Goal: Use online tool/utility: Utilize a website feature to perform a specific function

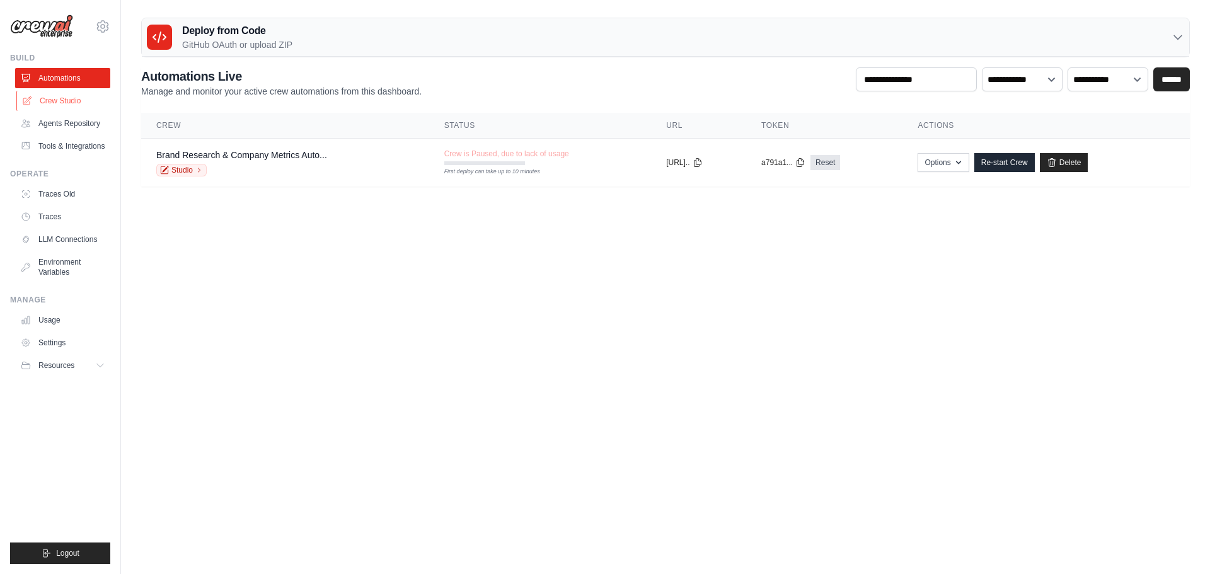
click at [61, 100] on link "Crew Studio" at bounding box center [63, 101] width 95 height 20
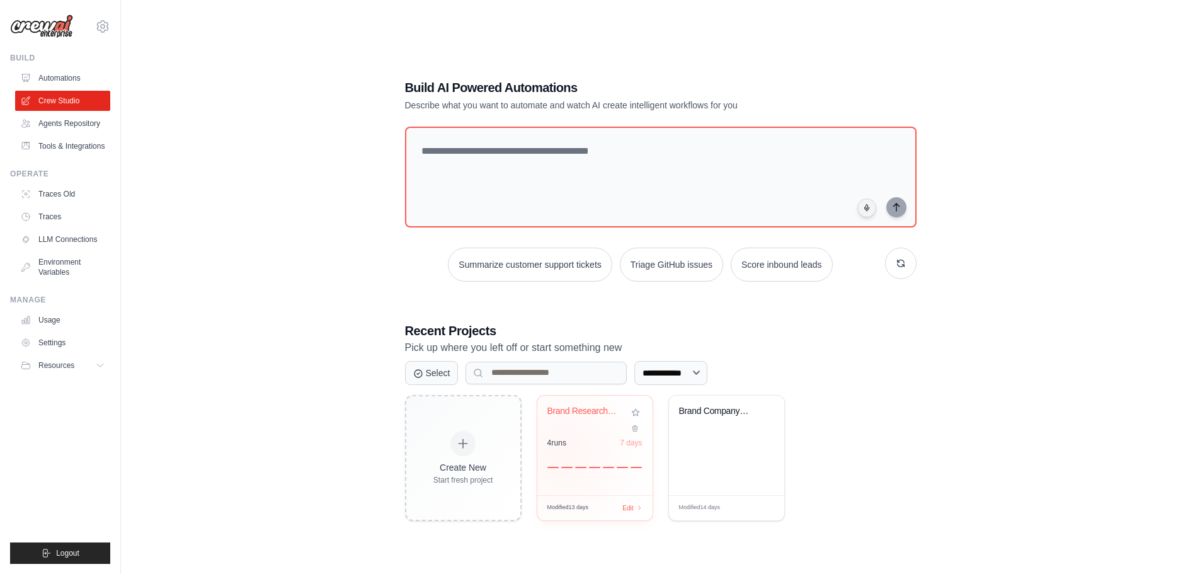
click at [563, 455] on div at bounding box center [595, 460] width 95 height 15
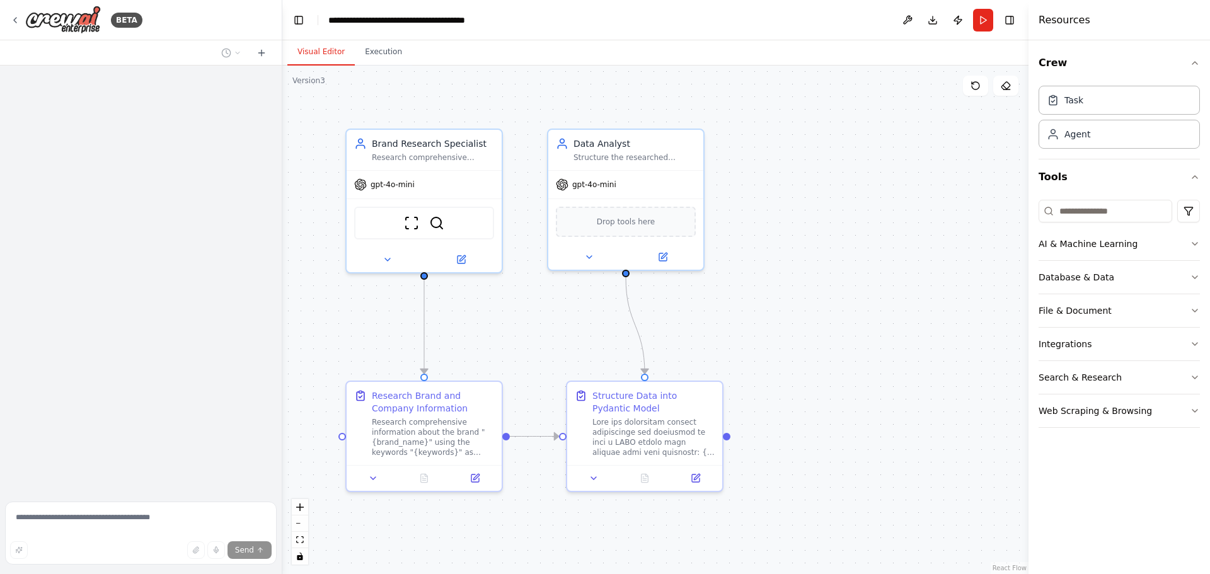
scroll to position [1685, 0]
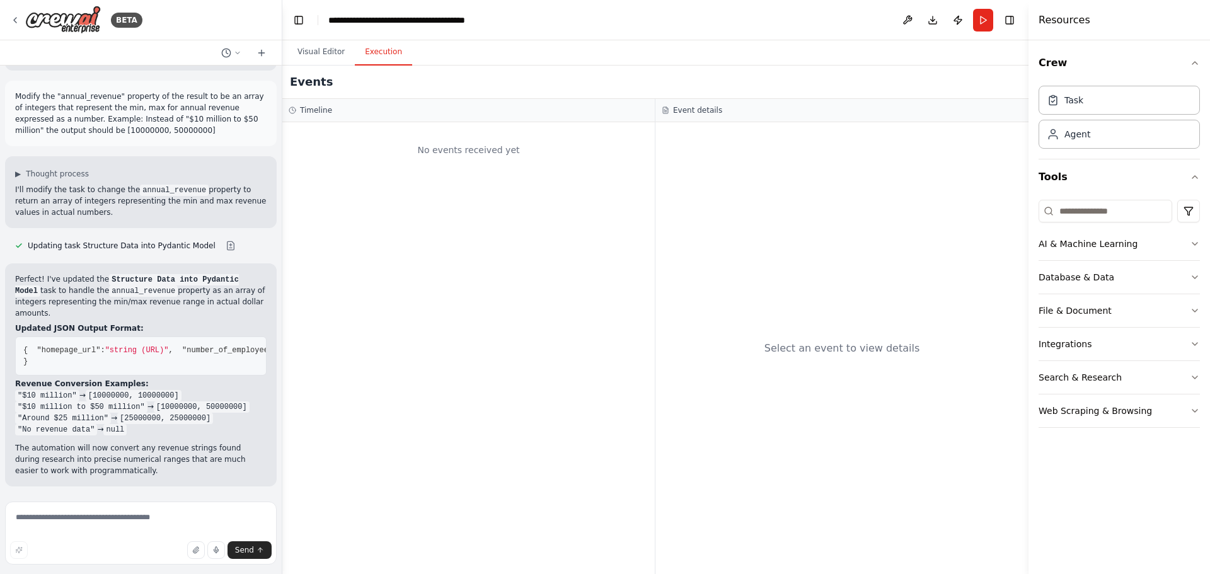
click at [386, 50] on button "Execution" at bounding box center [383, 52] width 57 height 26
click at [312, 46] on button "Visual Editor" at bounding box center [320, 52] width 67 height 26
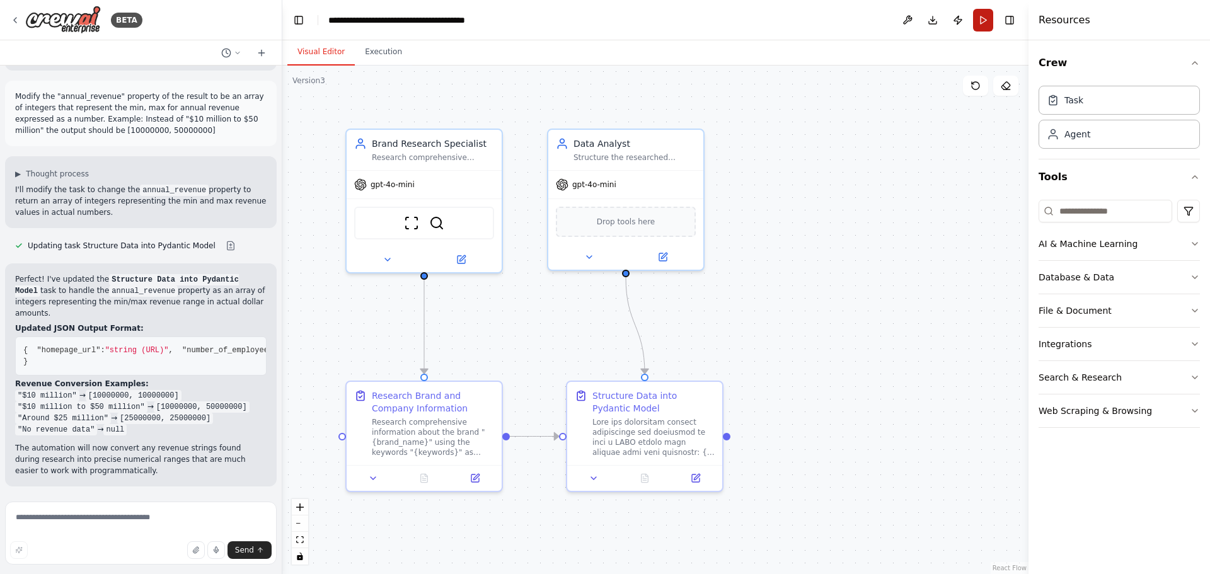
click at [983, 21] on button "Run" at bounding box center [983, 20] width 20 height 23
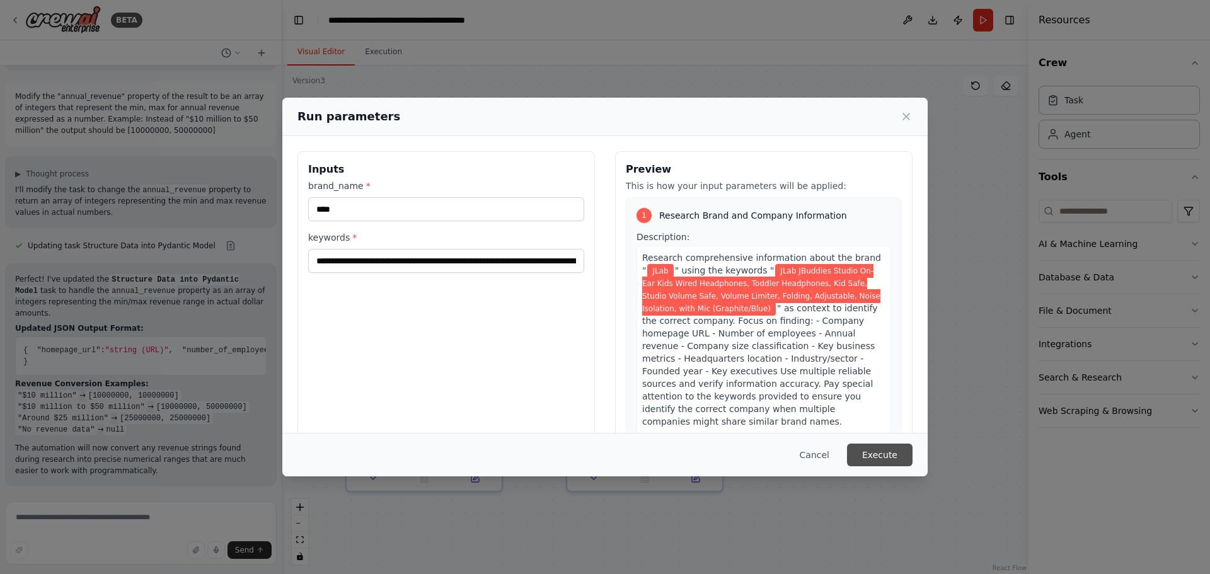
click at [882, 453] on button "Execute" at bounding box center [880, 455] width 66 height 23
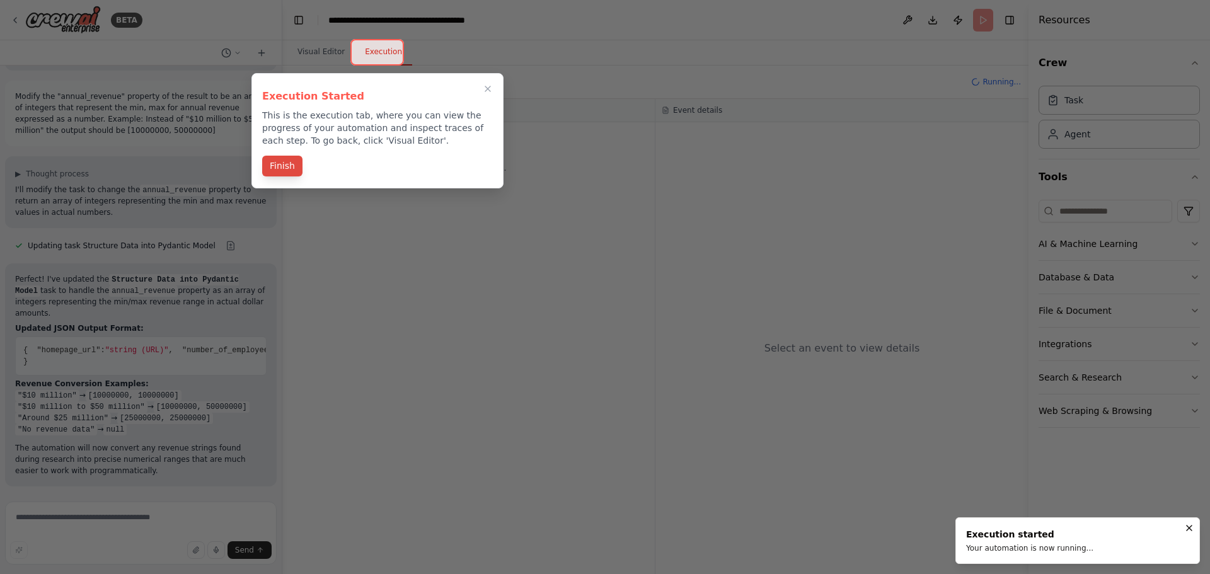
click at [287, 166] on button "Finish" at bounding box center [282, 166] width 40 height 21
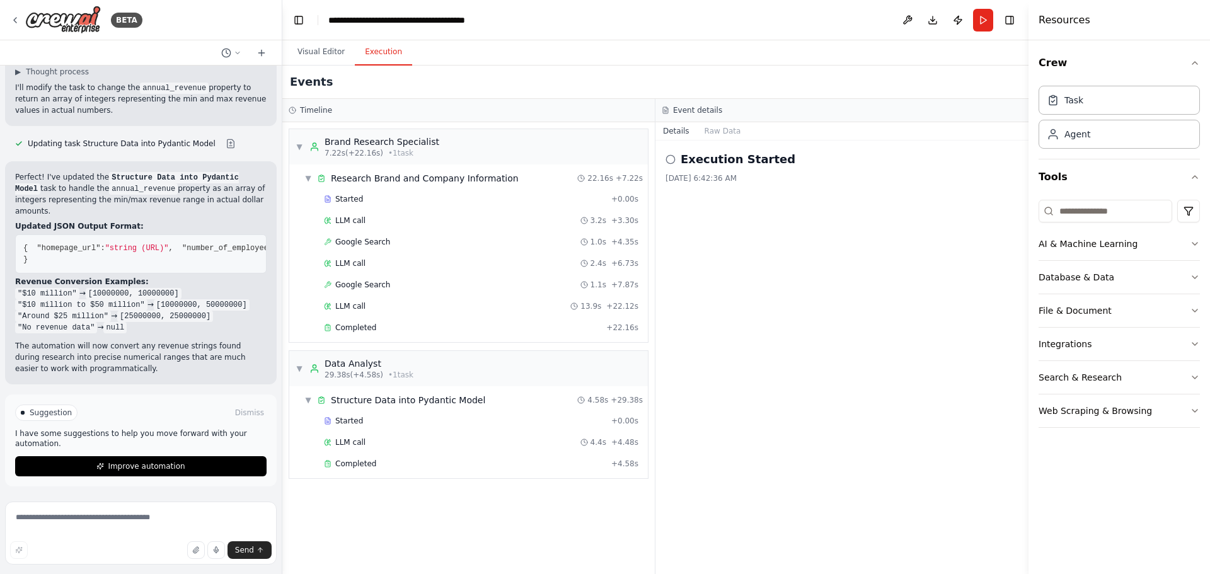
scroll to position [1787, 0]
